Goal: Task Accomplishment & Management: Manage account settings

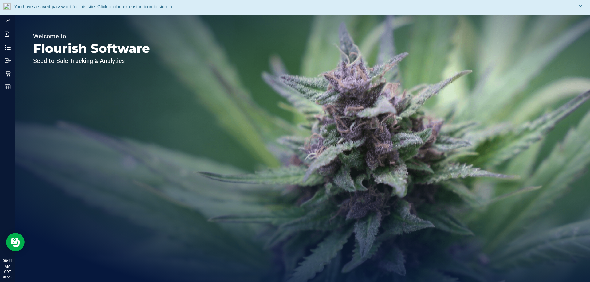
click at [581, 4] on span "X" at bounding box center [580, 6] width 3 height 7
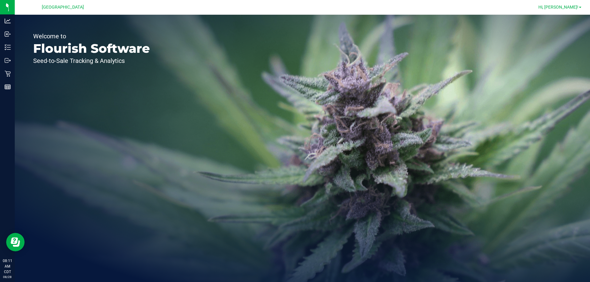
click at [570, 6] on span "Hi, [PERSON_NAME]!" at bounding box center [559, 7] width 40 height 5
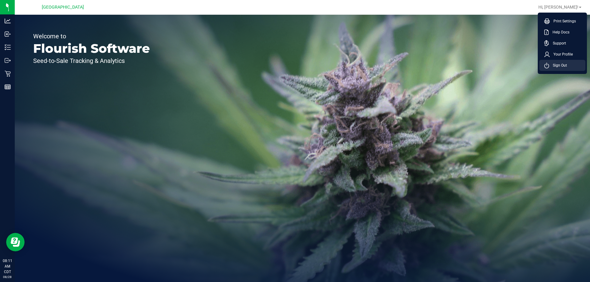
click at [570, 65] on li "Sign Out" at bounding box center [562, 65] width 46 height 11
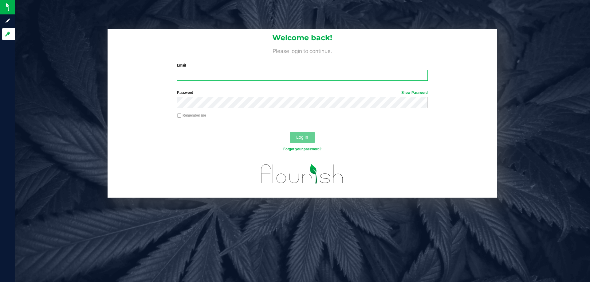
click at [244, 74] on input "Email" at bounding box center [302, 75] width 251 height 11
type input "[EMAIL_ADDRESS][DOMAIN_NAME]"
click at [290, 132] on button "Log In" at bounding box center [302, 137] width 25 height 11
